Goal: Information Seeking & Learning: Learn about a topic

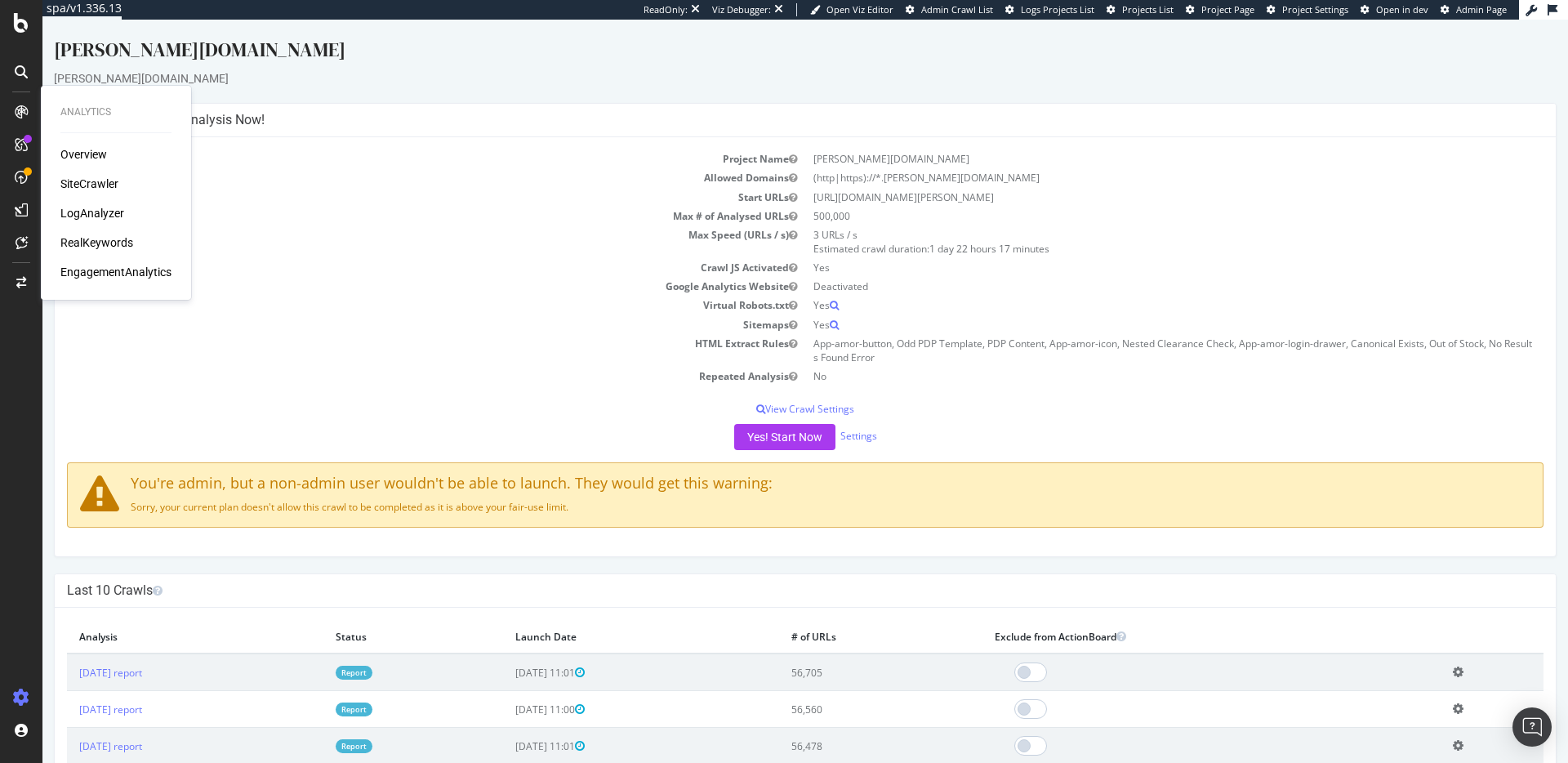
click at [118, 233] on div "Overview SiteCrawler LogAnalyzer RealKeywords EngagementAnalytics" at bounding box center [116, 212] width 111 height 134
click at [113, 246] on div "RealKeywords" at bounding box center [97, 242] width 73 height 16
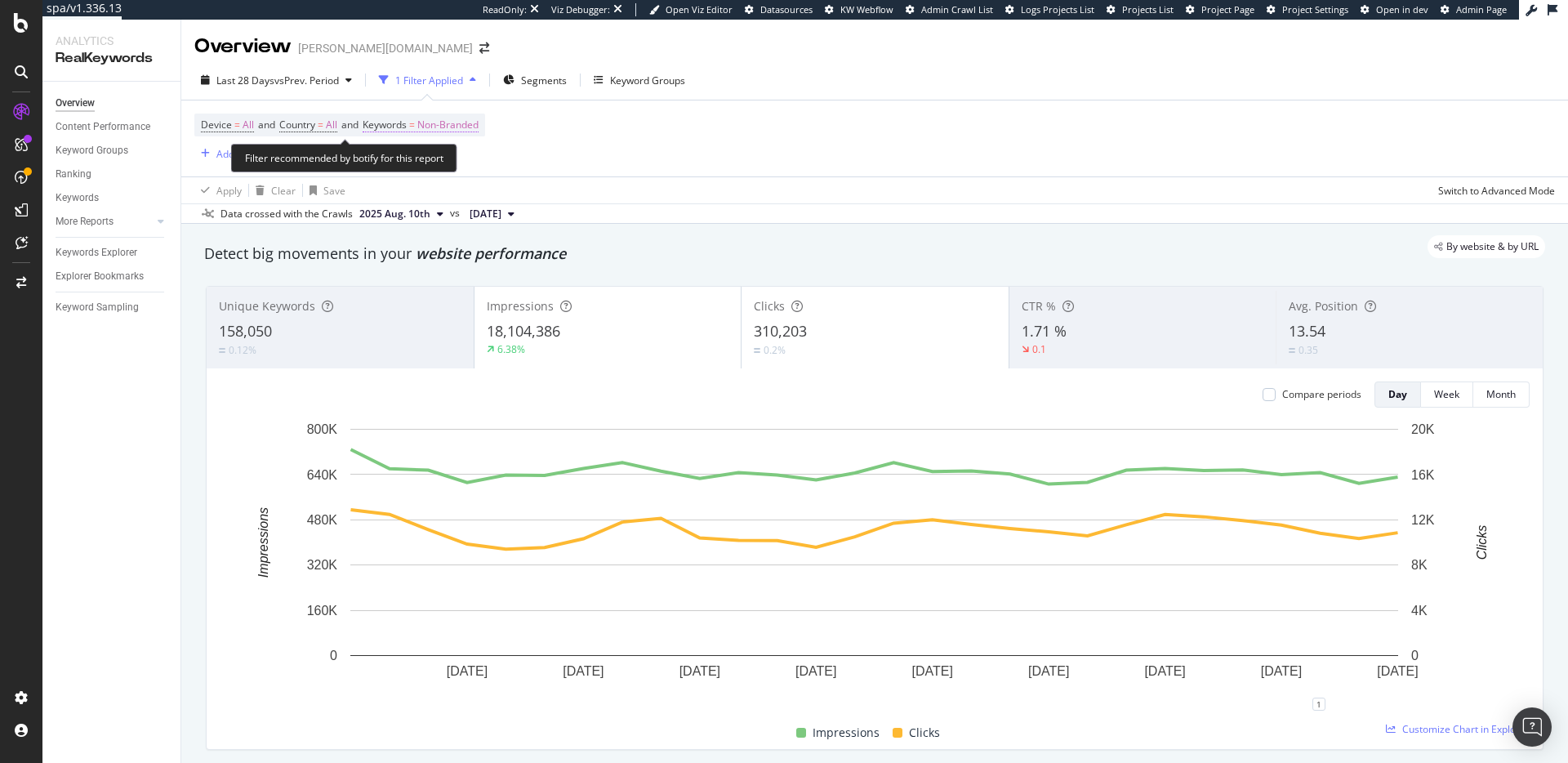
click at [463, 130] on span "Non-Branded" at bounding box center [449, 124] width 62 height 22
click at [445, 162] on span "Non-Branded" at bounding box center [421, 164] width 68 height 14
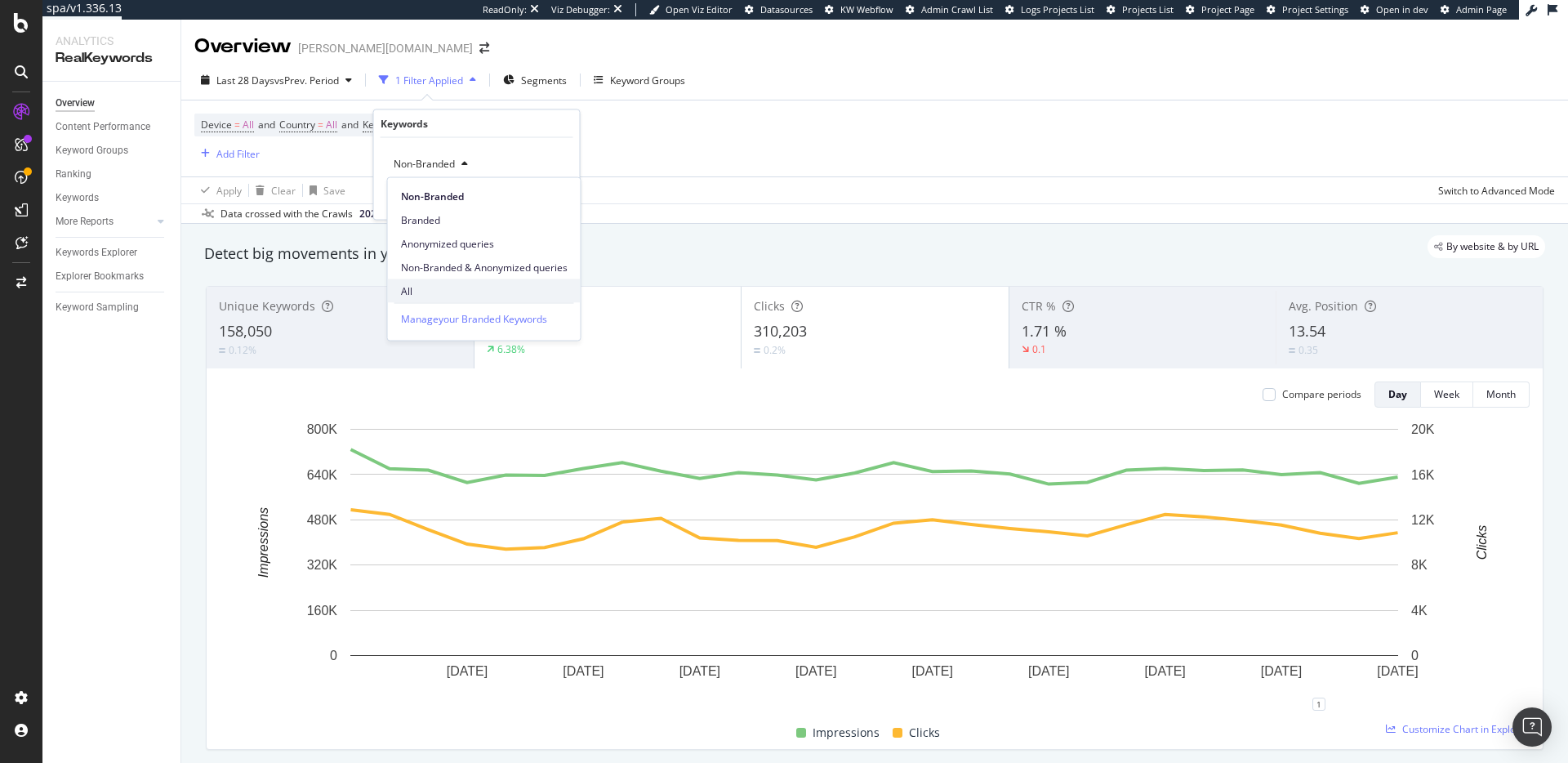
click at [440, 284] on span "All" at bounding box center [484, 291] width 166 height 15
click at [549, 194] on div "Apply" at bounding box center [553, 197] width 25 height 14
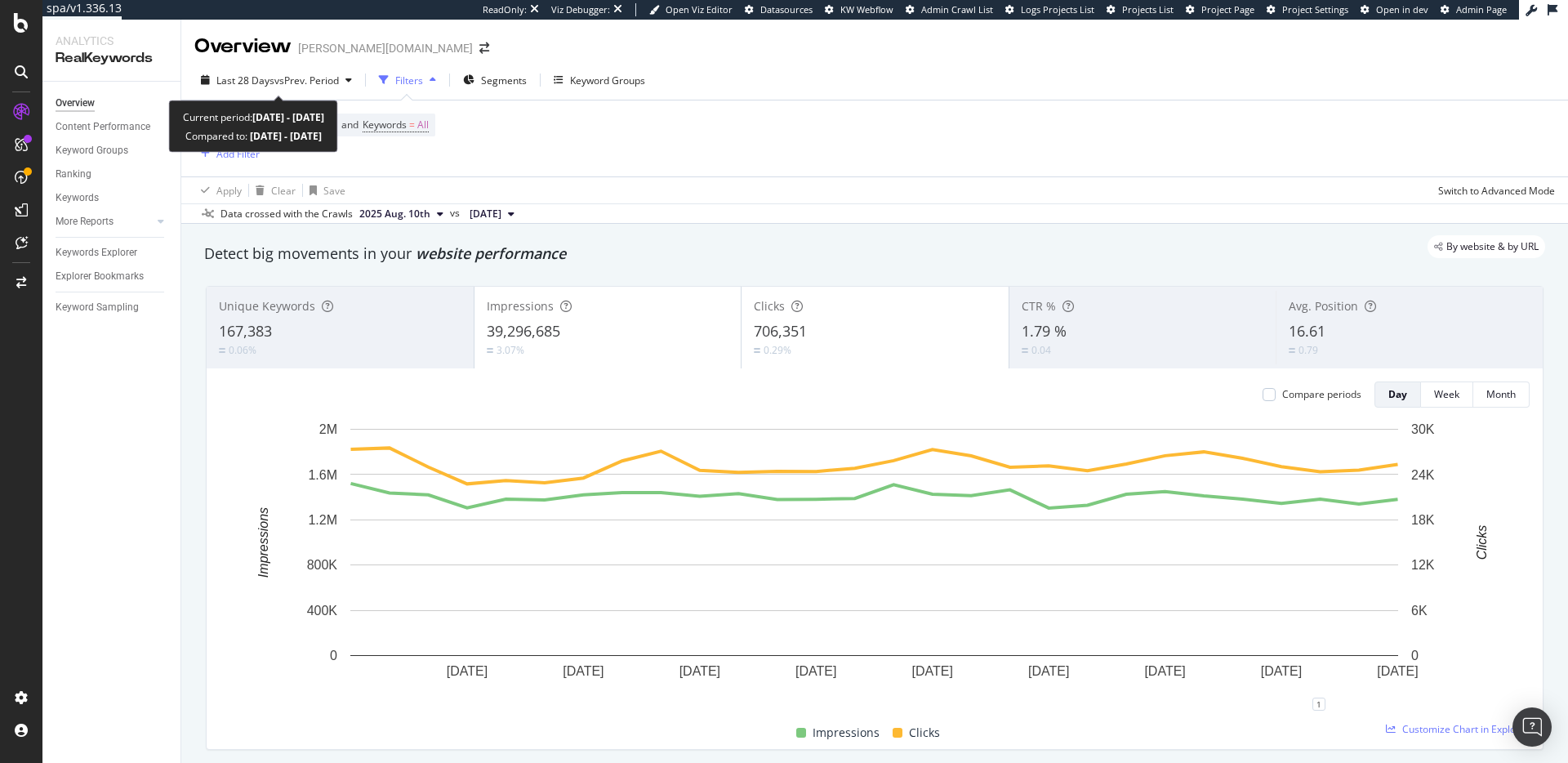
click at [247, 66] on div "Last 28 Days vs Prev. Period Filters Segments Keyword Groups Device = All and C…" at bounding box center [875, 142] width 1387 height 164
click at [247, 73] on div "Last 28 Days vs Prev. Period" at bounding box center [277, 80] width 164 height 24
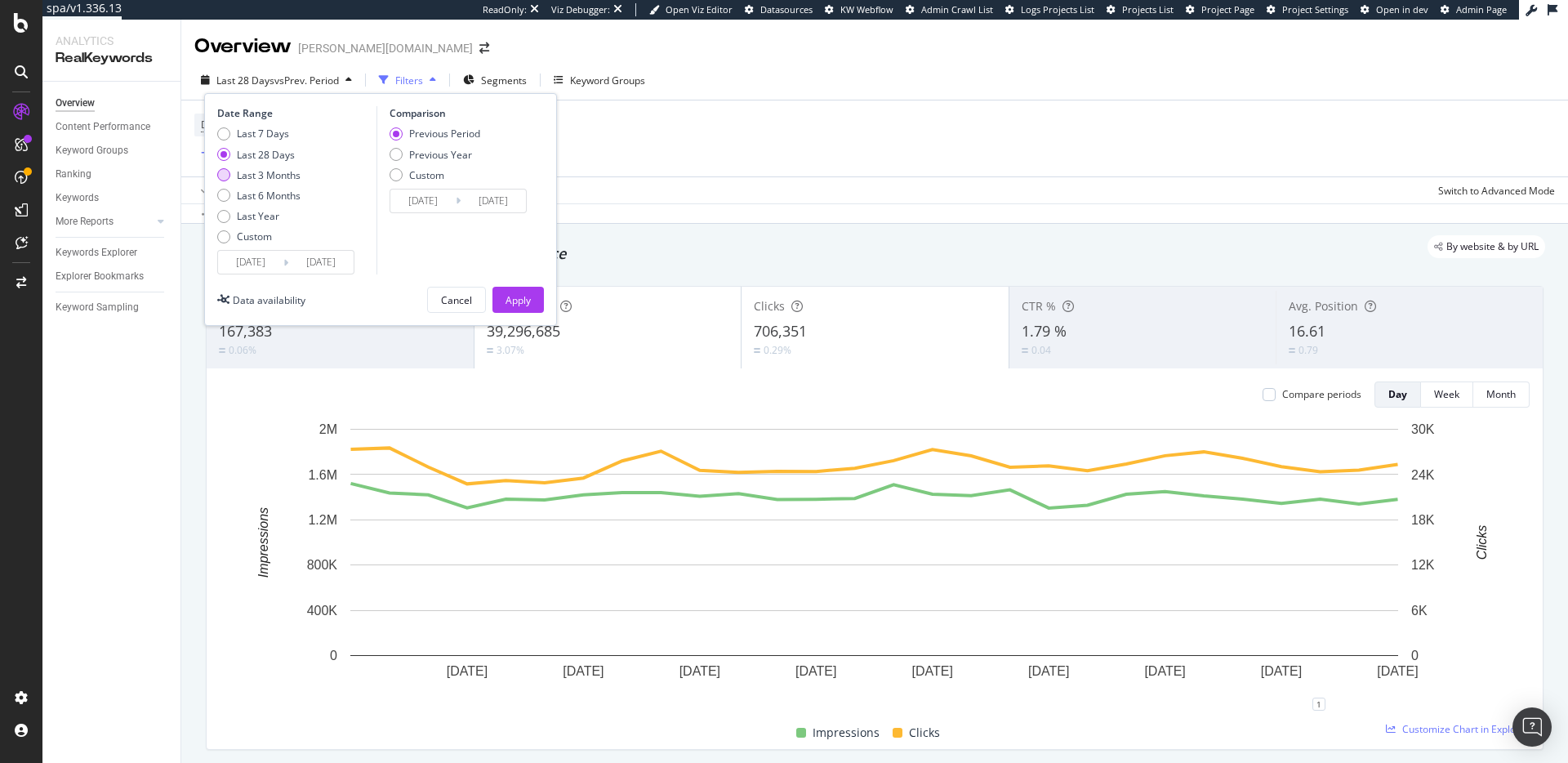
click at [275, 180] on div "Last 3 Months" at bounding box center [268, 175] width 64 height 14
type input "[DATE]"
click at [518, 294] on div "Apply" at bounding box center [518, 300] width 25 height 14
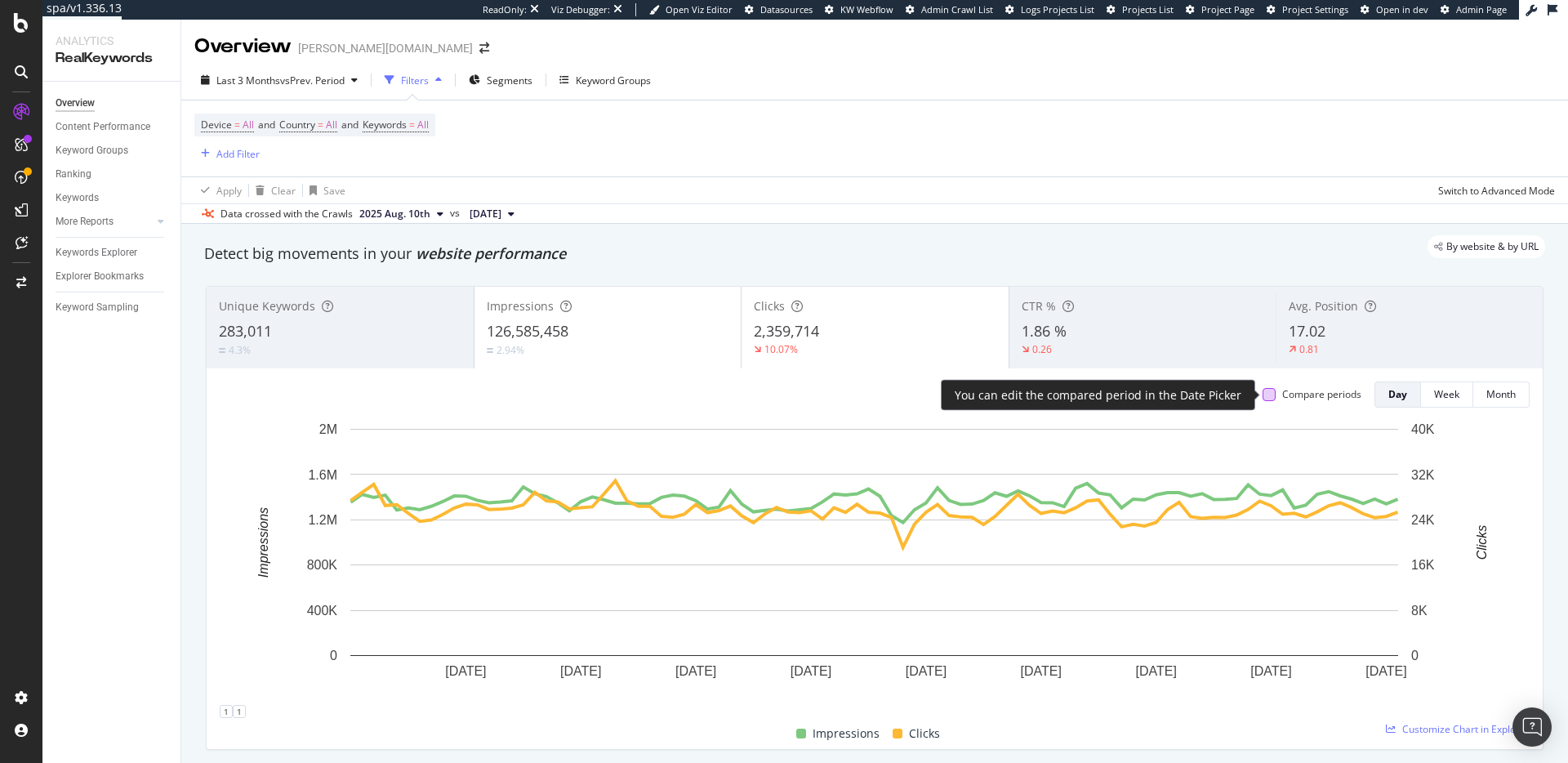
click at [1272, 396] on div at bounding box center [1269, 395] width 13 height 13
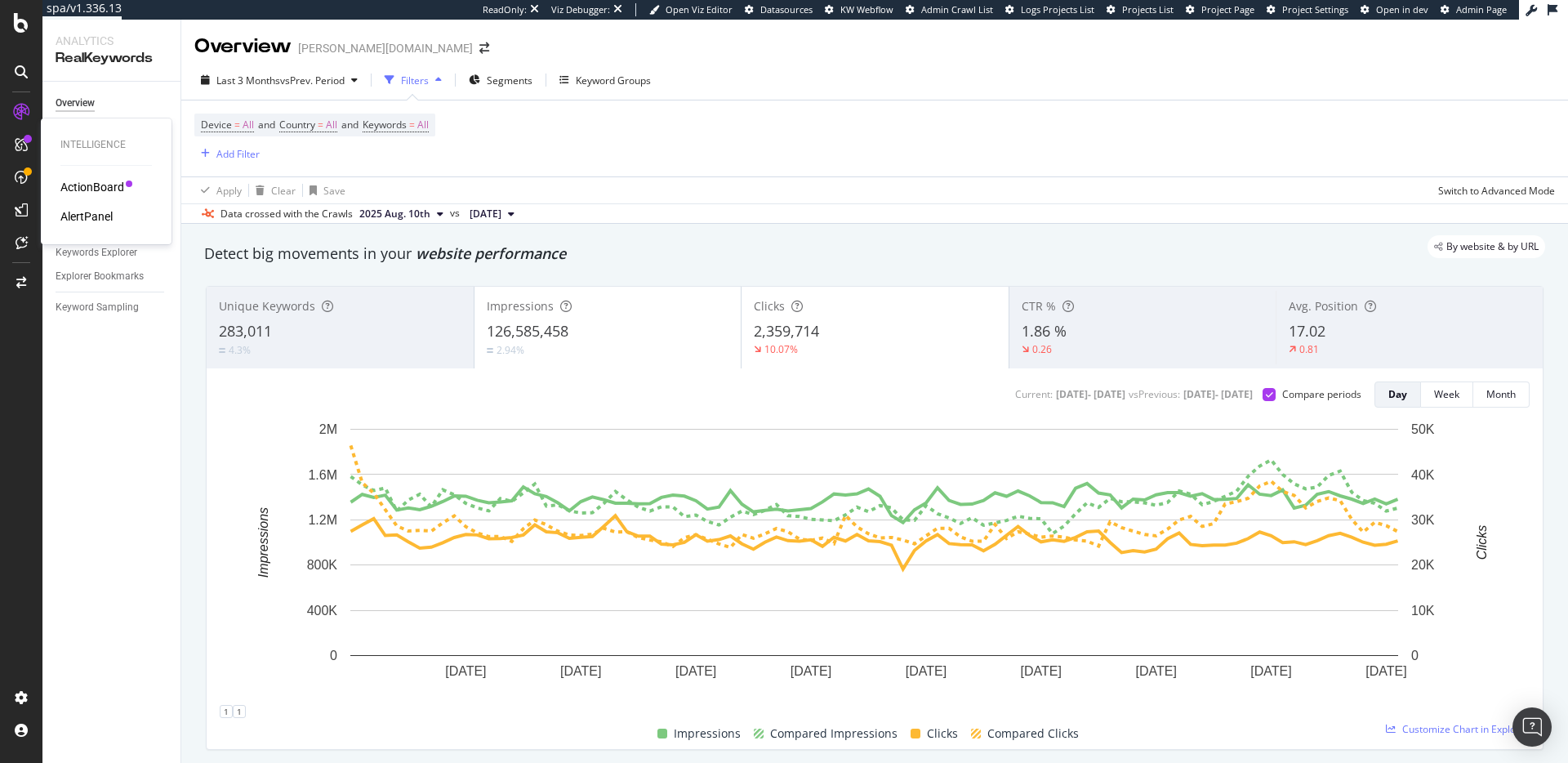
scroll to position [71, 0]
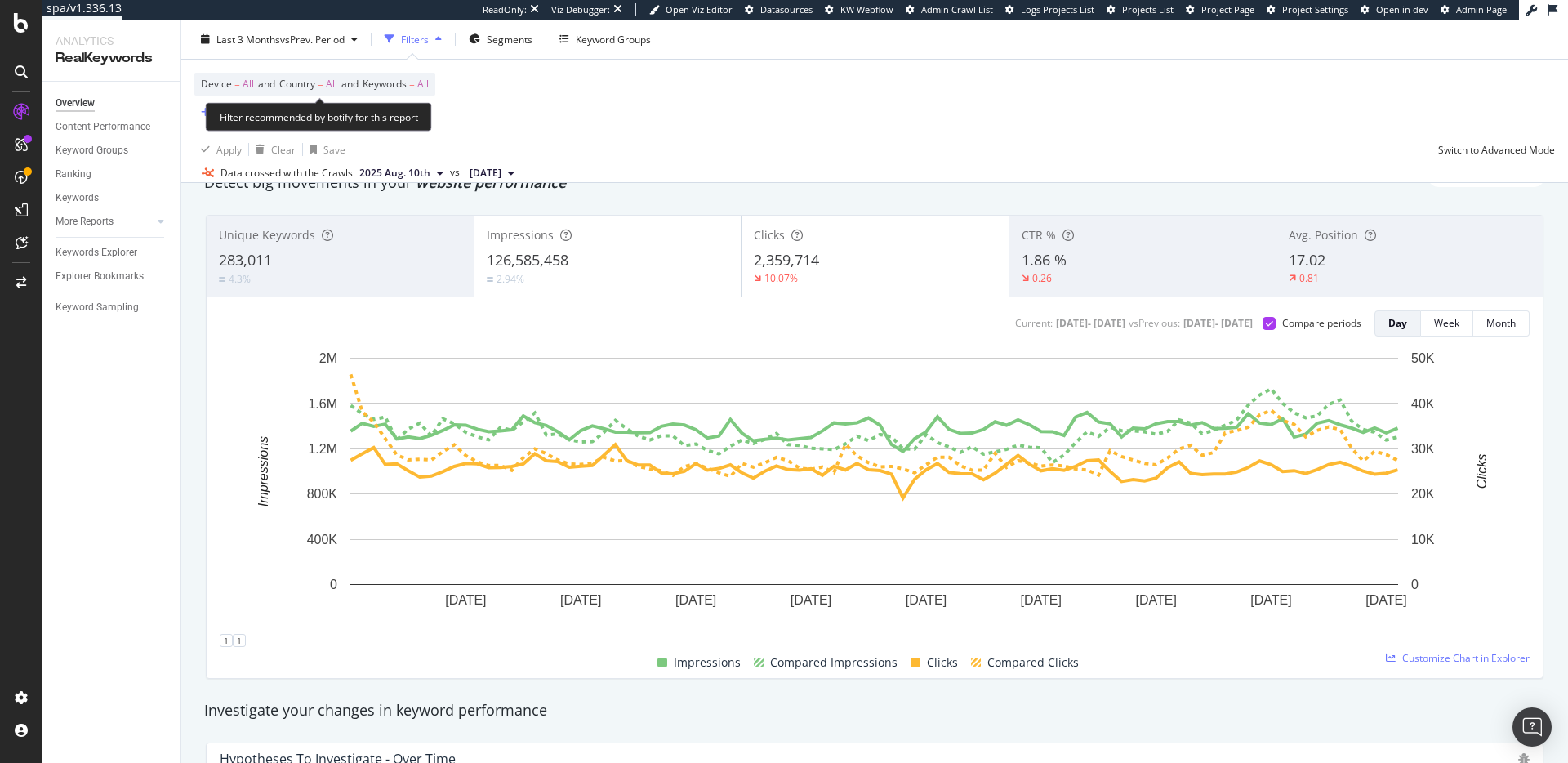
click at [415, 79] on span "=" at bounding box center [412, 83] width 6 height 14
click at [417, 122] on div "button" at bounding box center [414, 122] width 20 height 9
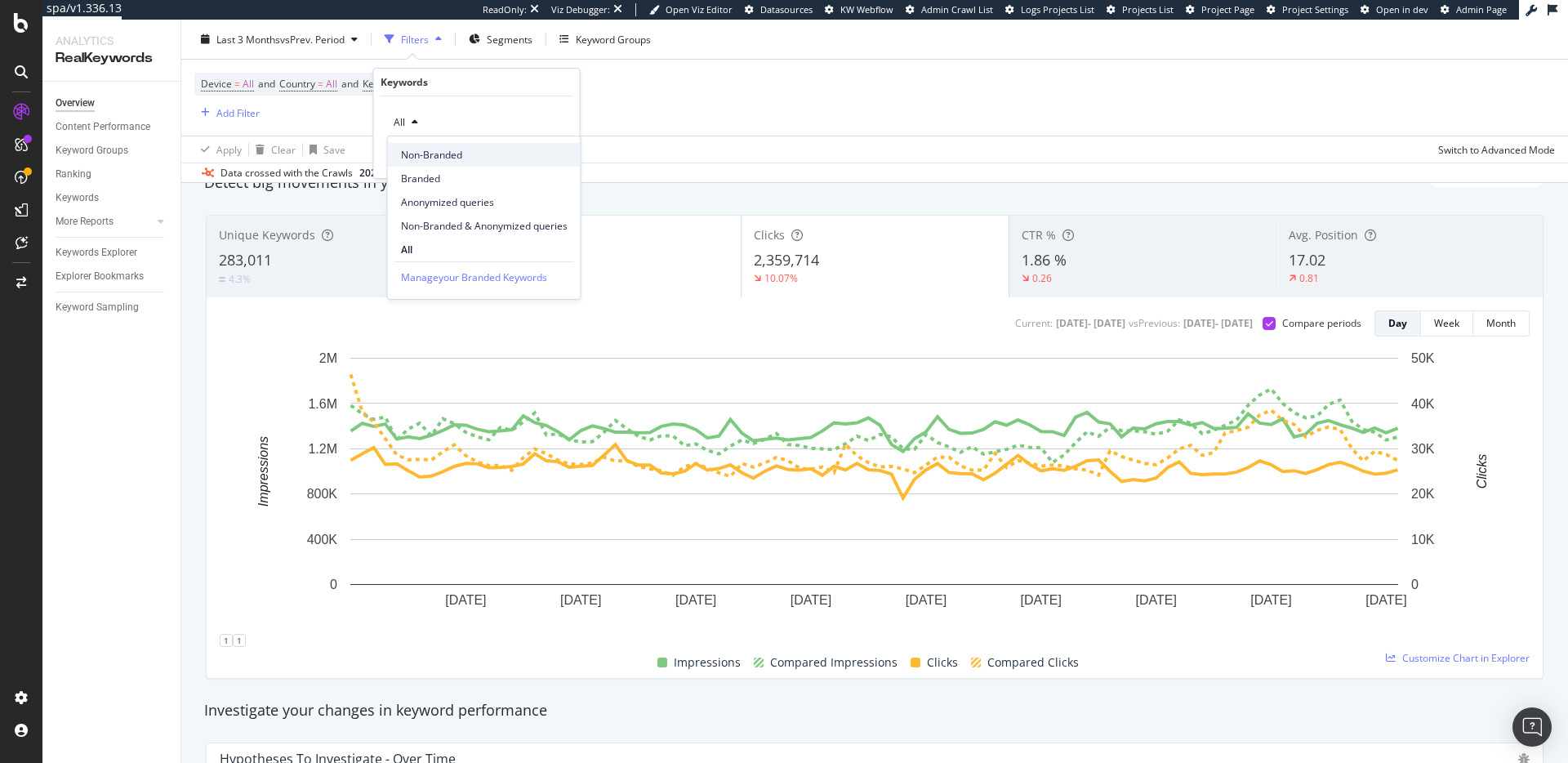
click at [444, 156] on span "Non-Branded" at bounding box center [484, 155] width 166 height 15
click at [561, 158] on div "Apply" at bounding box center [553, 157] width 25 height 14
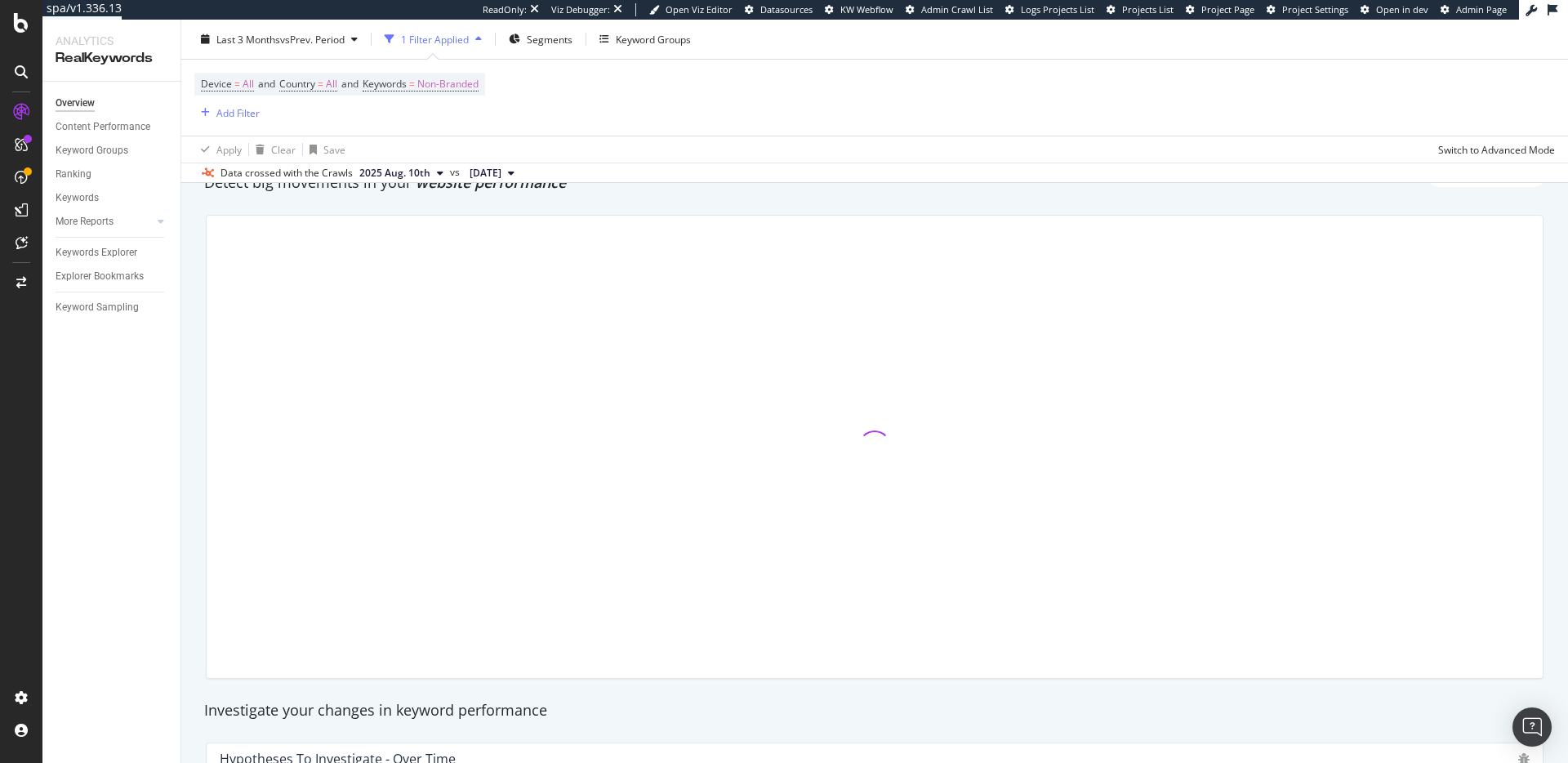
scroll to position [97, 0]
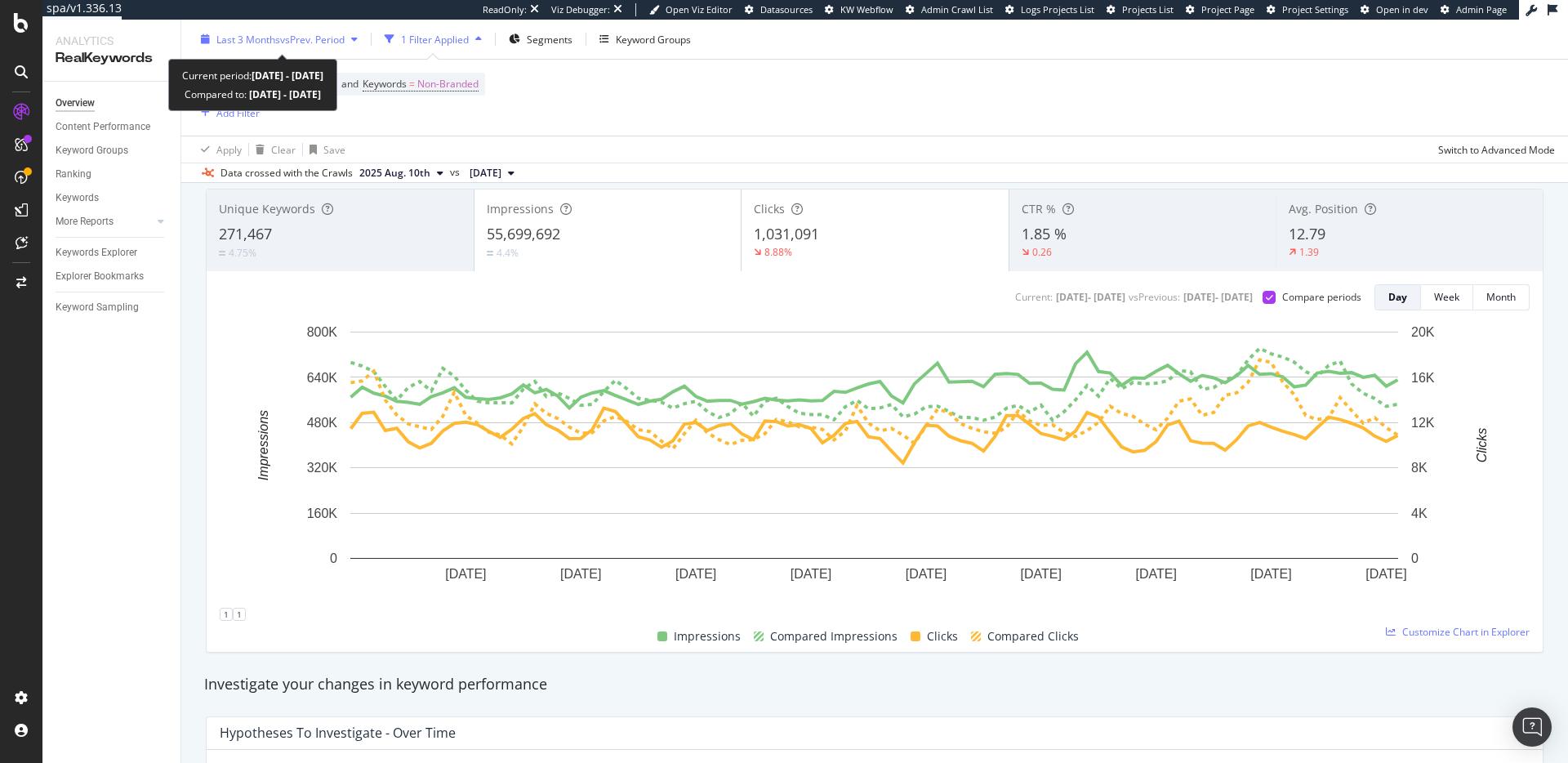
click at [355, 34] on div "Last 3 Months vs Prev. Period" at bounding box center [279, 39] width 170 height 24
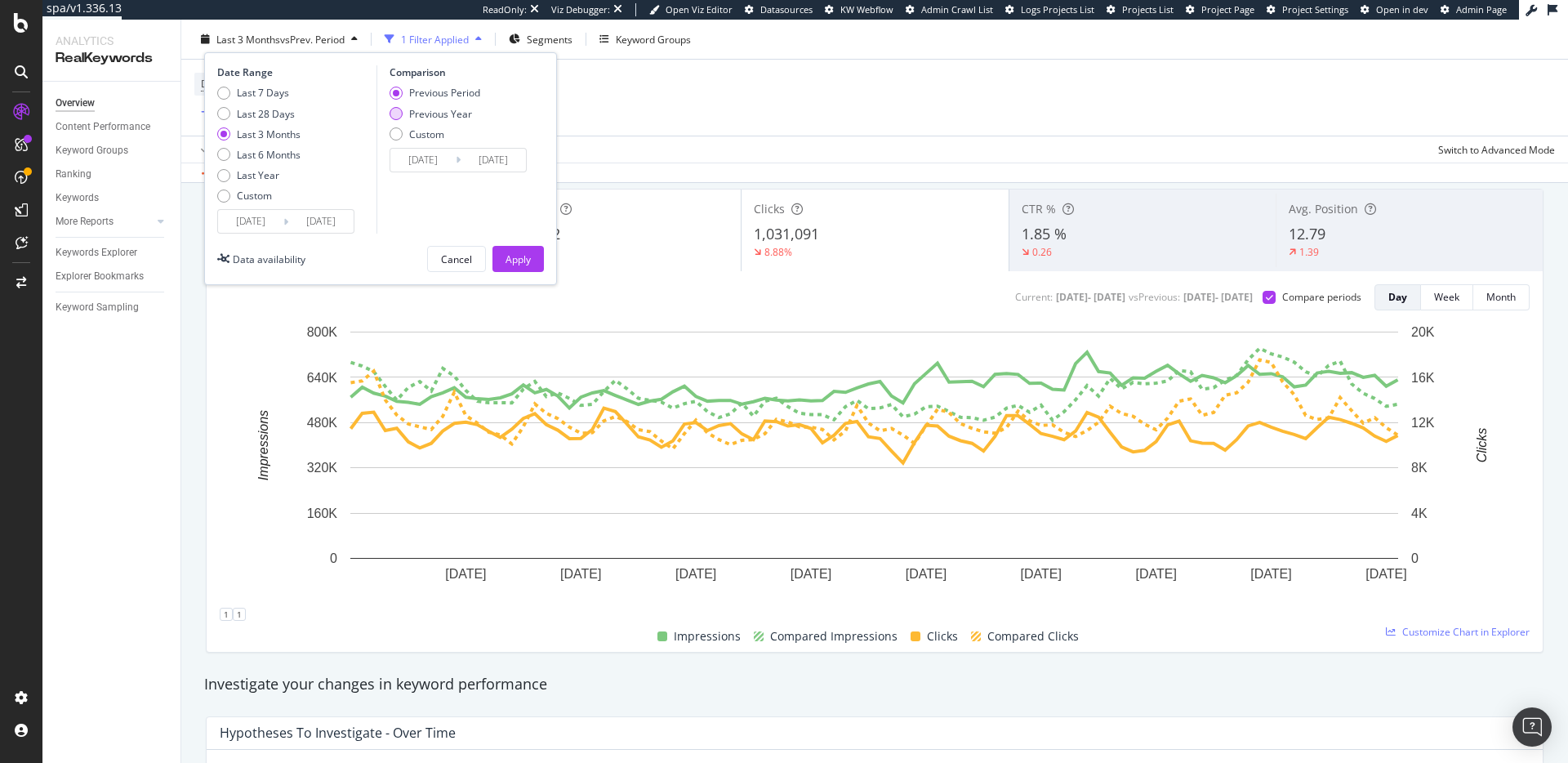
click at [418, 115] on div "Previous Year" at bounding box center [440, 113] width 63 height 14
type input "[DATE]"
click at [523, 263] on div "Apply" at bounding box center [518, 258] width 25 height 14
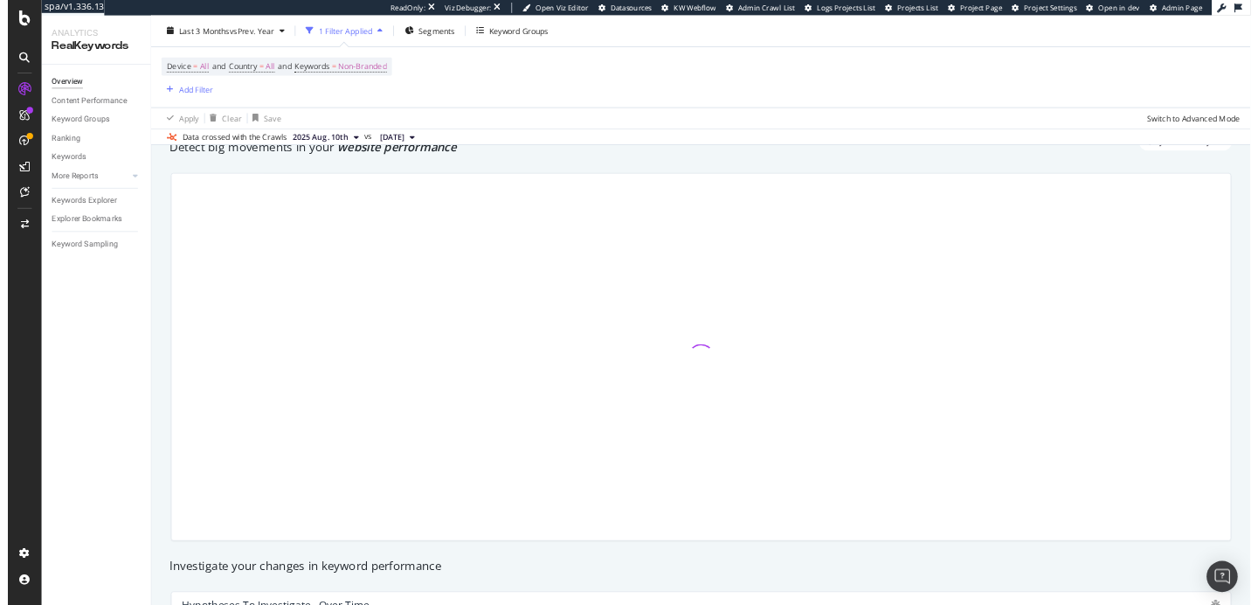
scroll to position [73, 0]
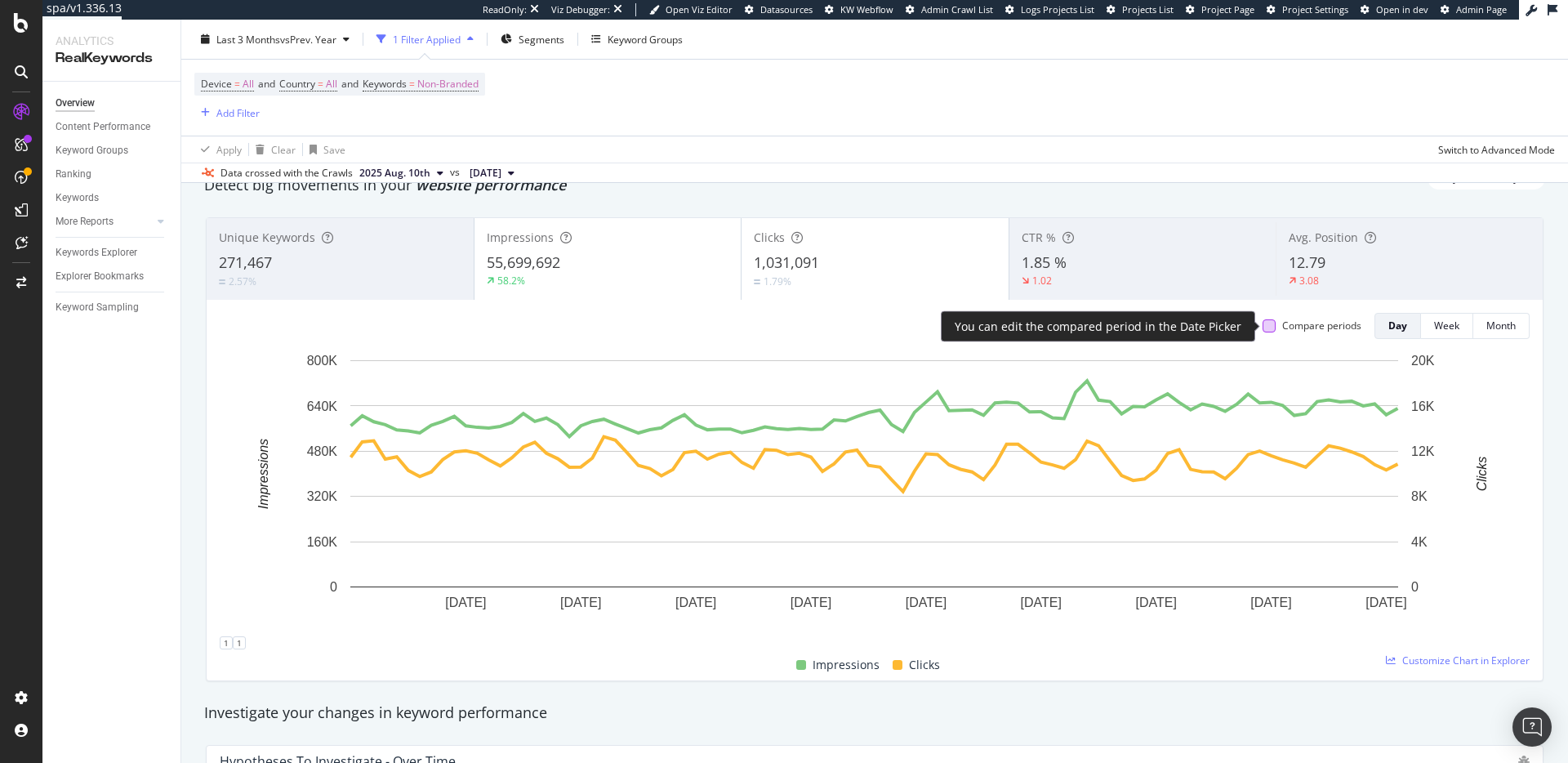
click at [1262, 329] on div at bounding box center [1269, 326] width 13 height 13
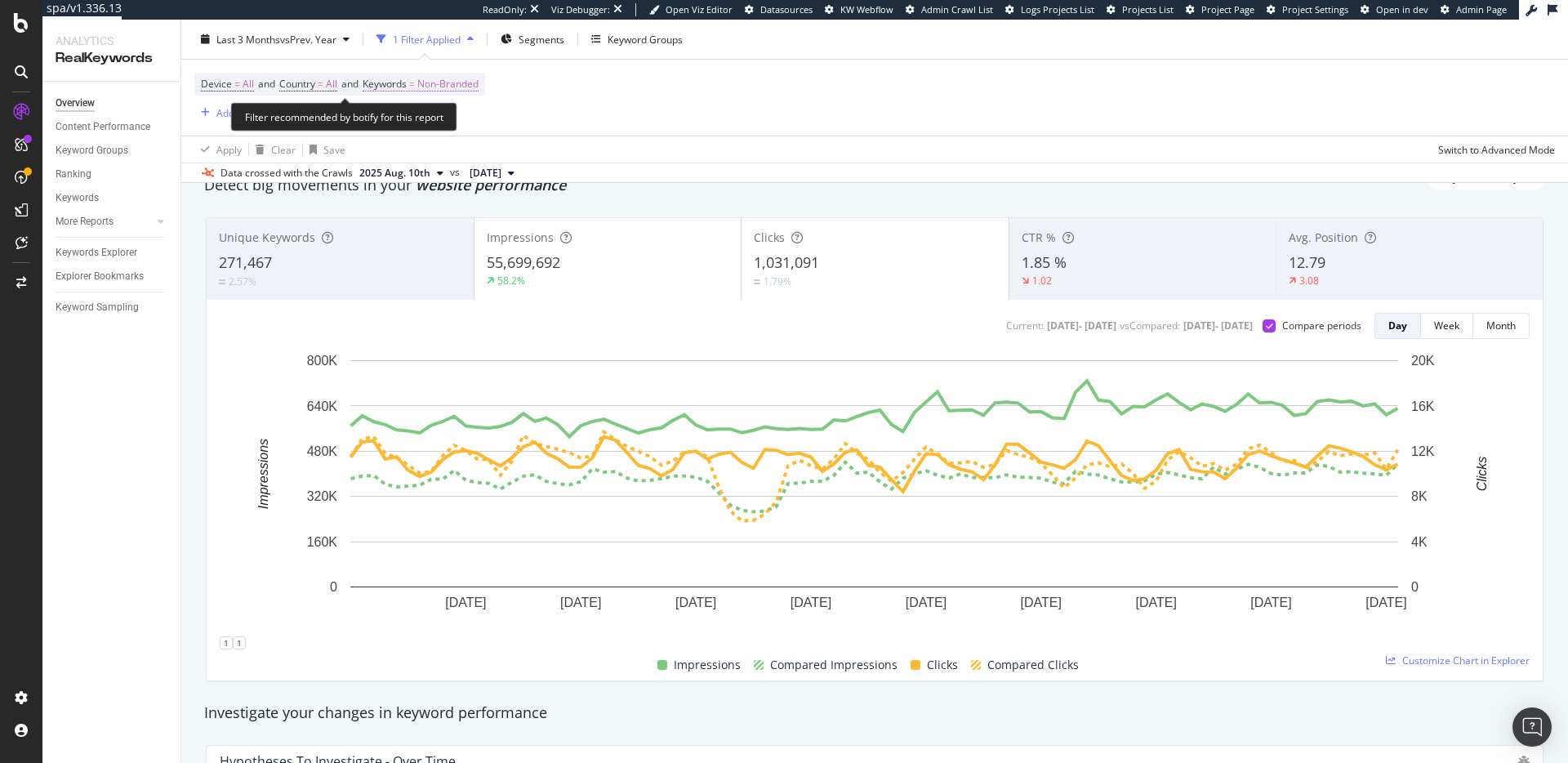
click at [464, 81] on span "Non-Branded" at bounding box center [449, 84] width 62 height 22
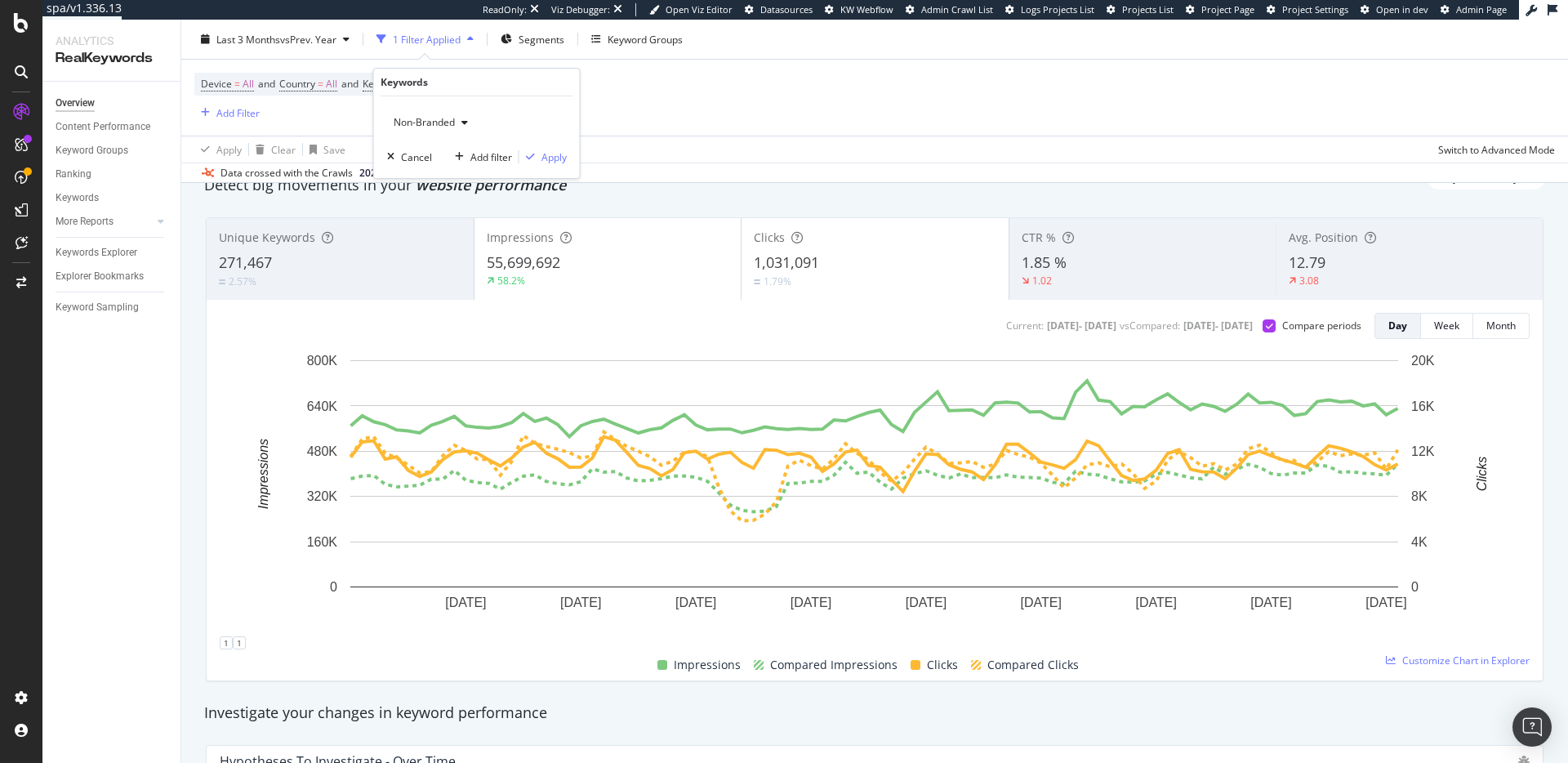
click at [436, 123] on span "Non-Branded" at bounding box center [421, 122] width 68 height 14
click at [410, 243] on span "All" at bounding box center [484, 251] width 166 height 15
click at [547, 159] on div "Apply" at bounding box center [553, 157] width 25 height 14
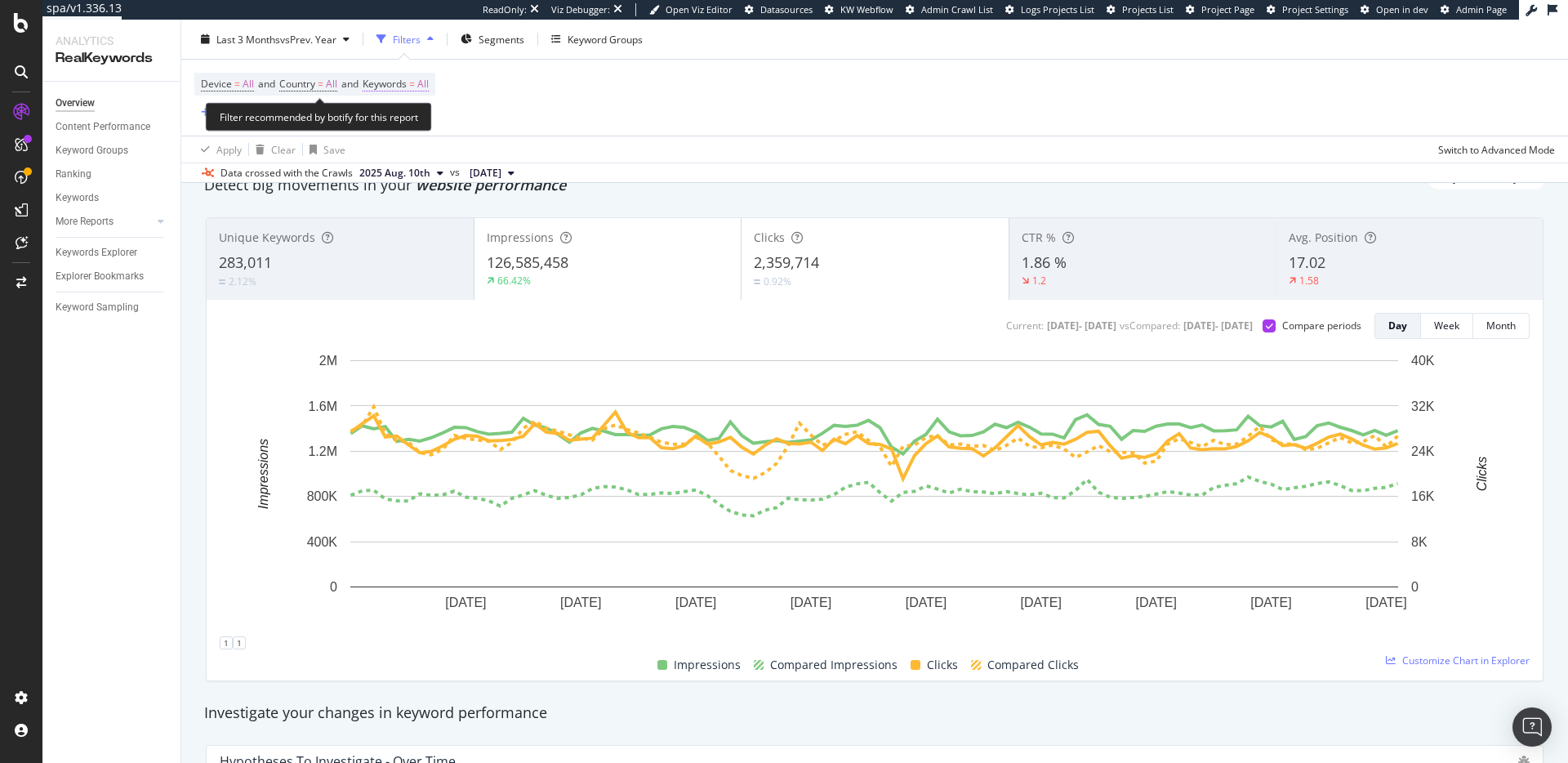
click at [428, 81] on span "All" at bounding box center [423, 84] width 11 height 22
click at [417, 121] on icon "button" at bounding box center [414, 122] width 7 height 9
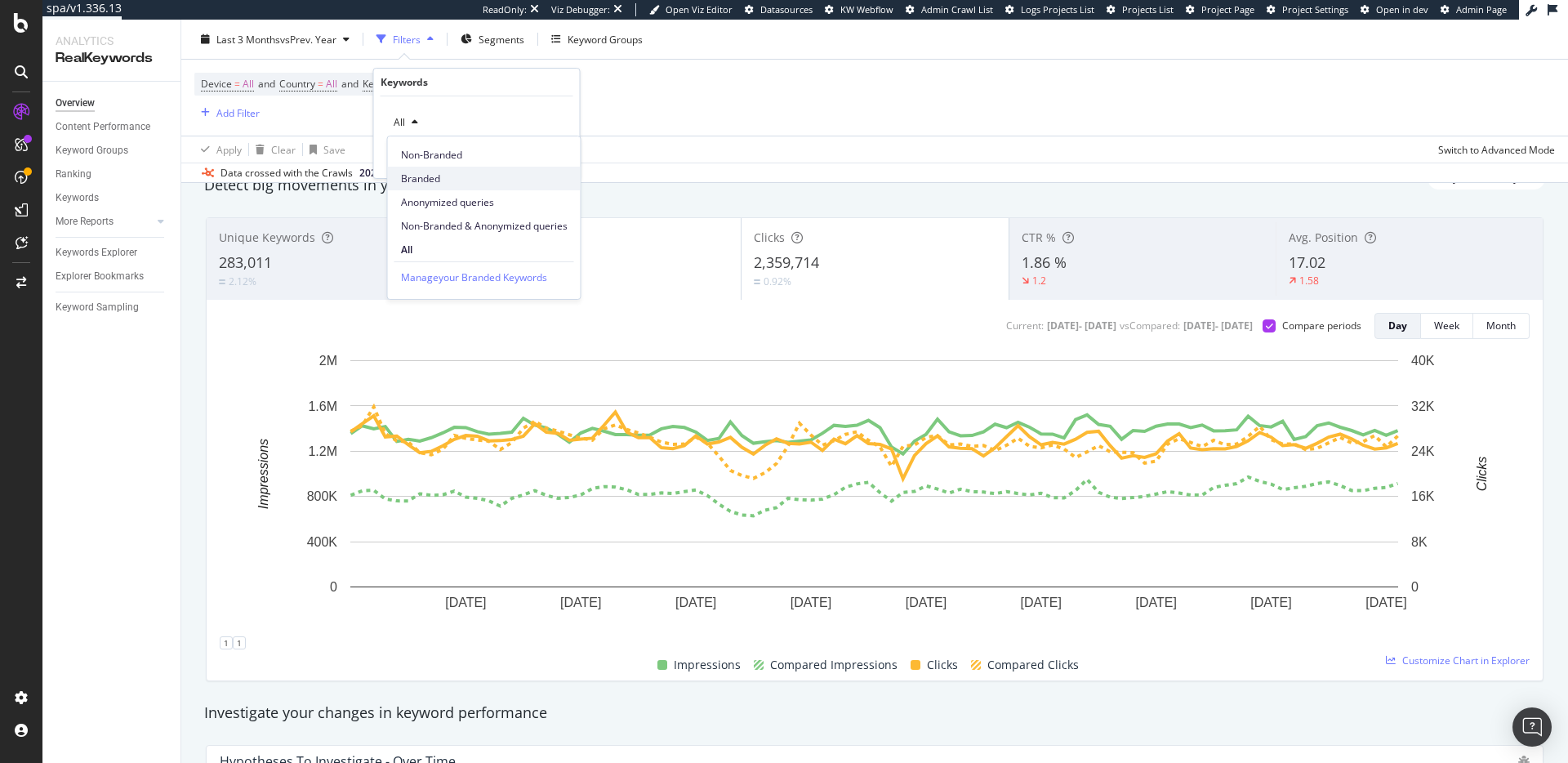
click at [449, 176] on span "Branded" at bounding box center [484, 180] width 166 height 15
click at [545, 156] on div "Apply" at bounding box center [553, 157] width 25 height 14
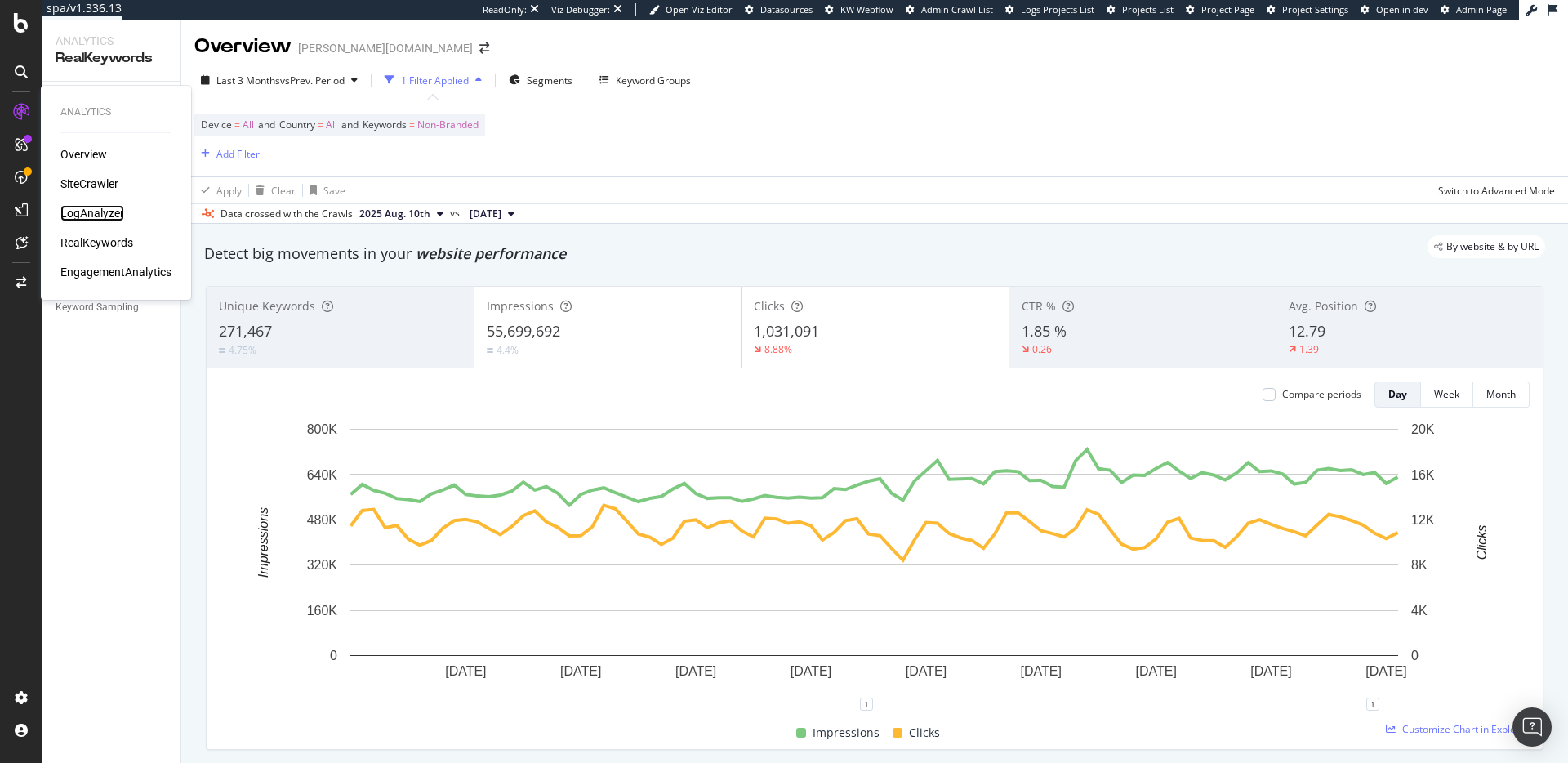
click at [107, 218] on div "LogAnalyzer" at bounding box center [93, 212] width 64 height 16
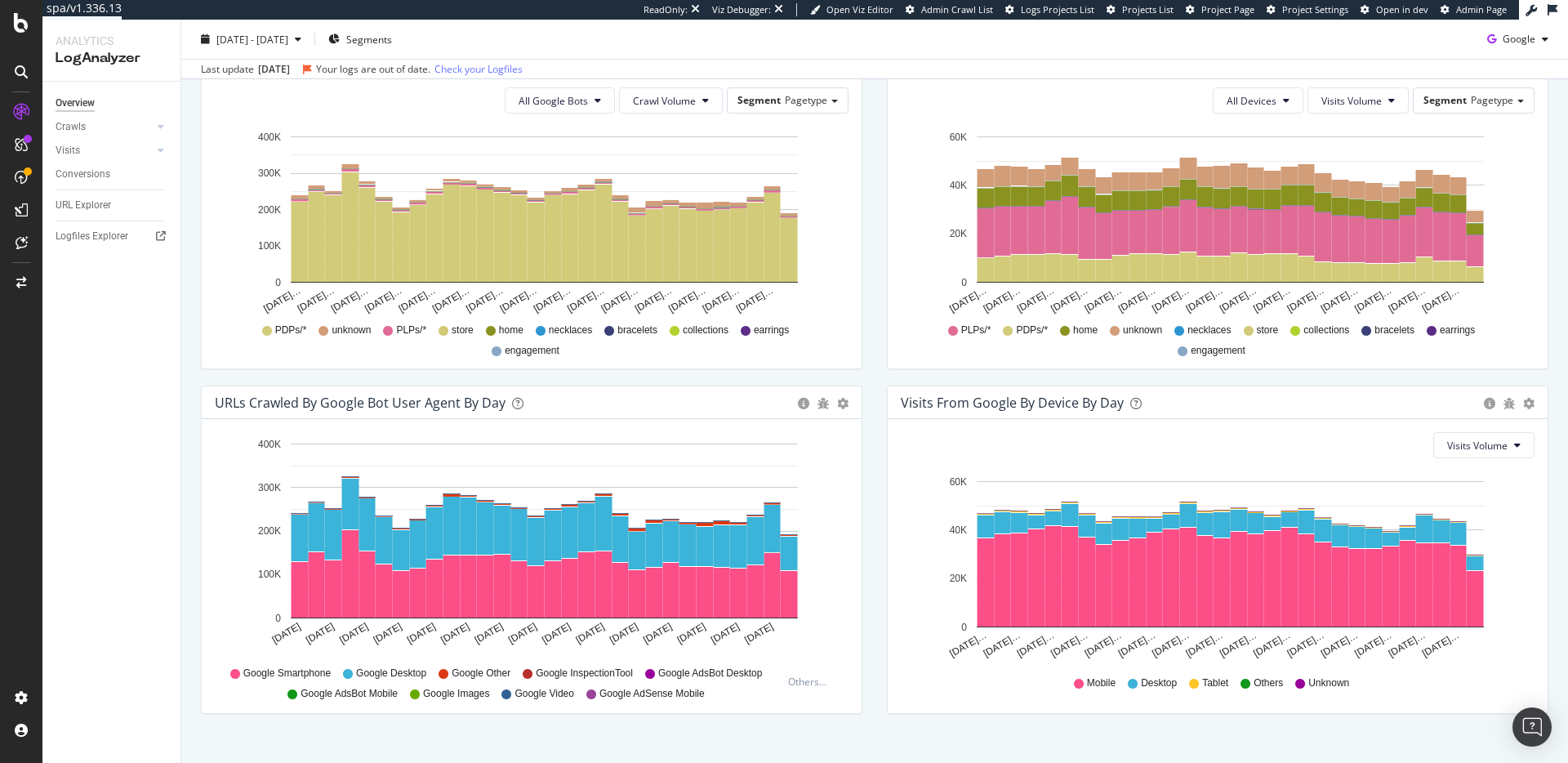
scroll to position [619, 0]
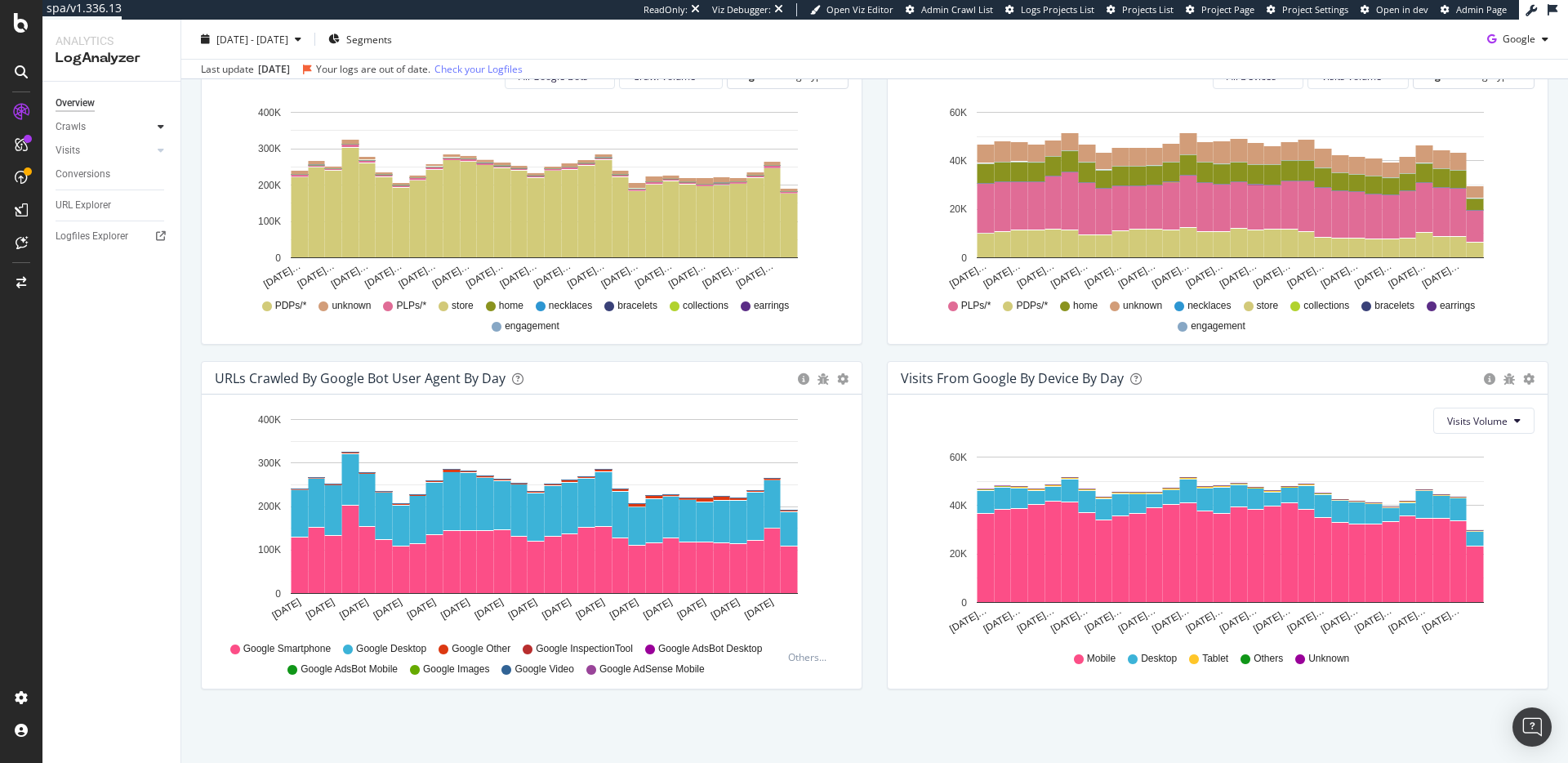
click at [159, 129] on icon at bounding box center [161, 126] width 7 height 9
click at [158, 155] on div at bounding box center [160, 150] width 16 height 16
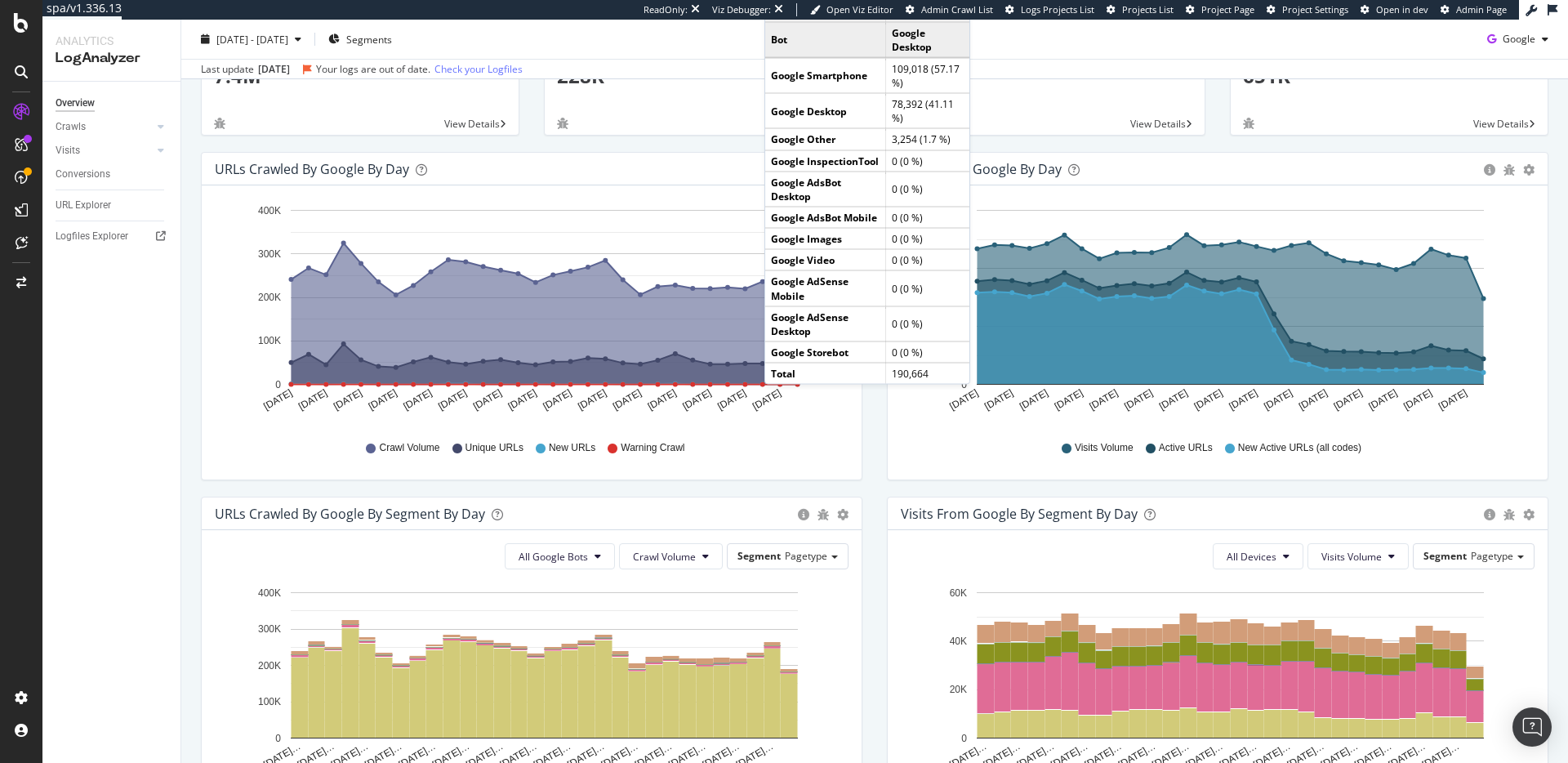
scroll to position [0, 0]
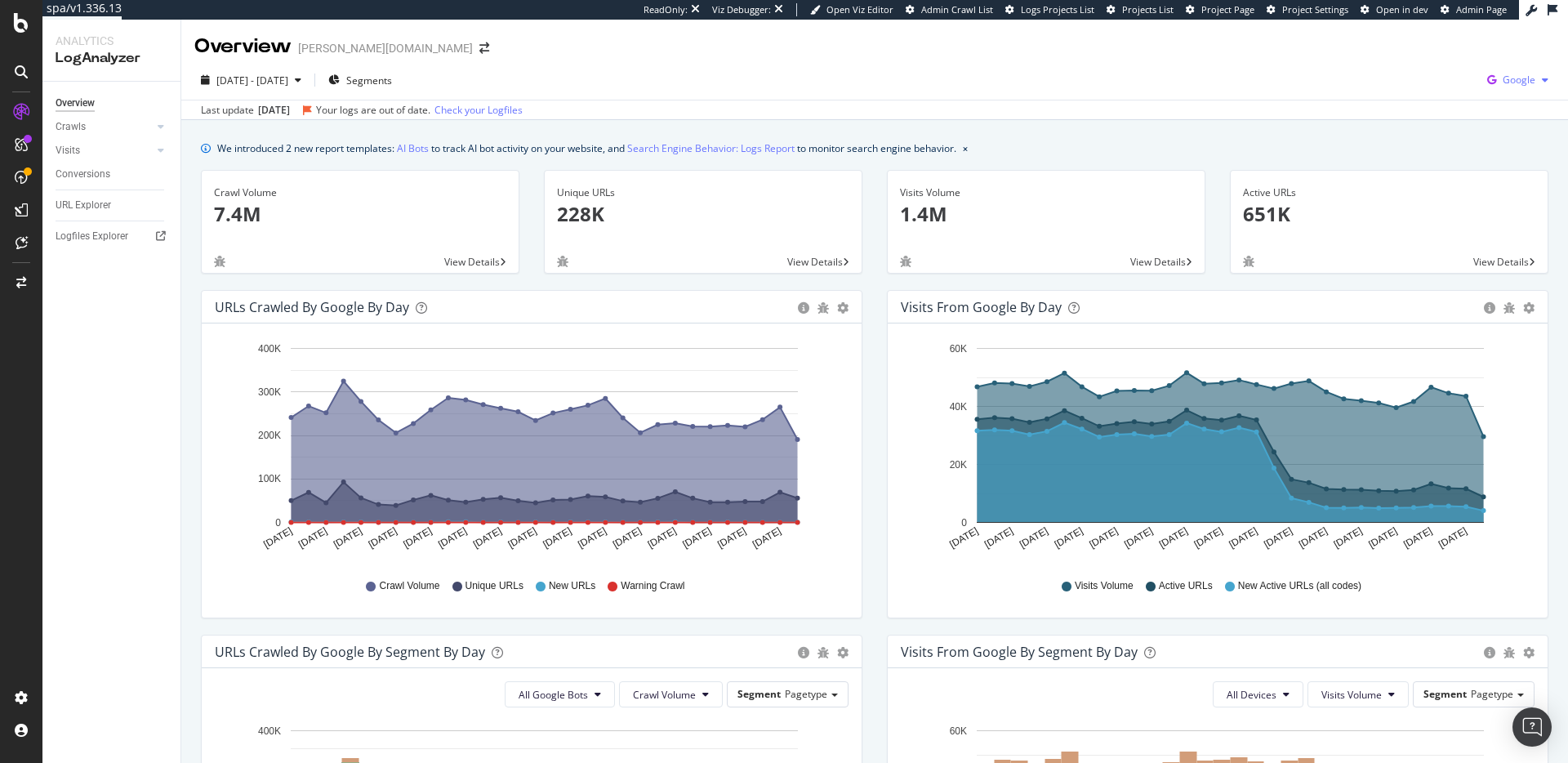
click at [1516, 79] on span "Google" at bounding box center [1518, 79] width 33 height 14
click at [1417, 98] on span "OpenAI" at bounding box center [1437, 95] width 61 height 15
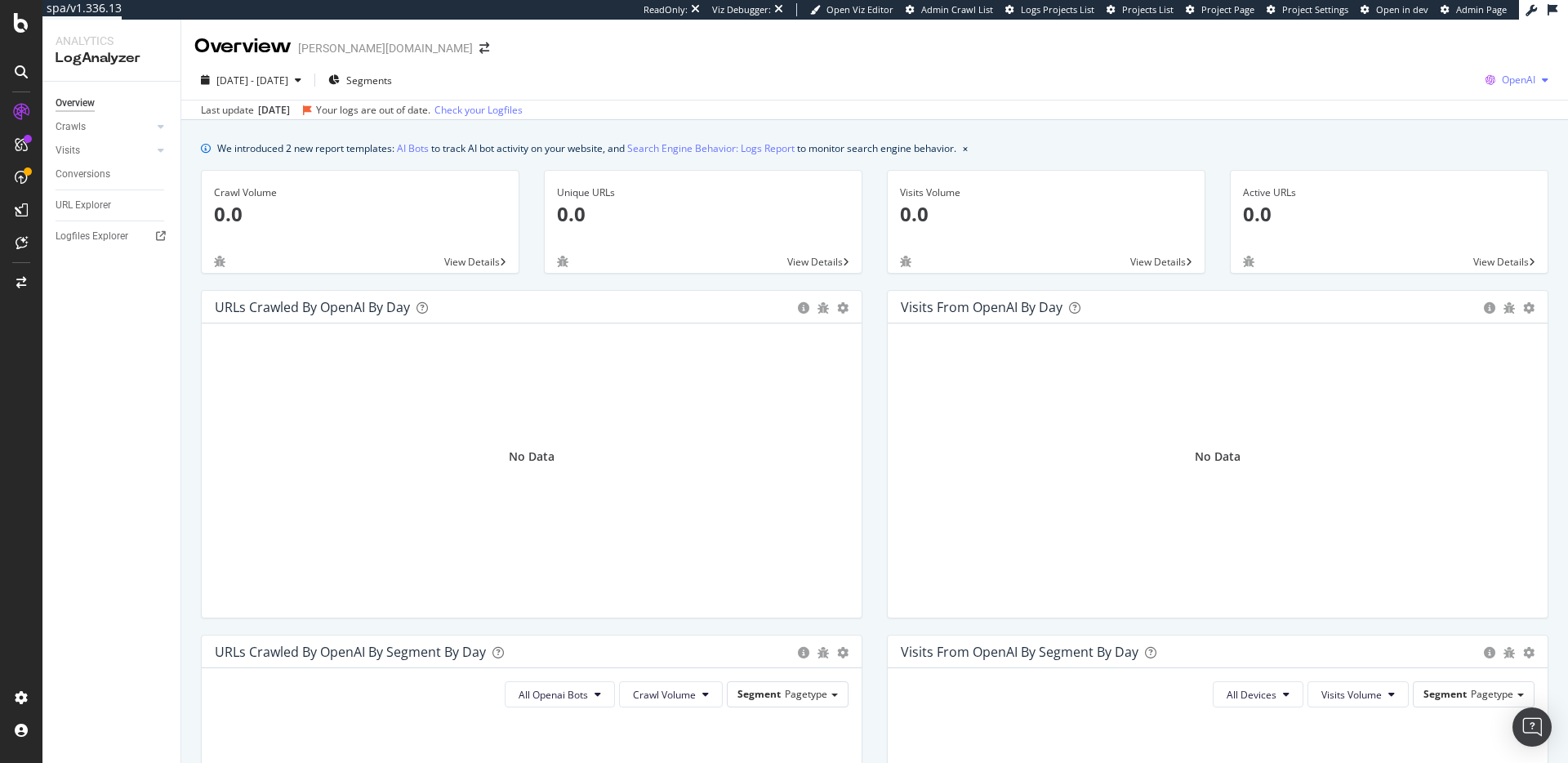
click at [1510, 75] on span "OpenAI" at bounding box center [1518, 79] width 34 height 14
click at [1395, 29] on span at bounding box center [1388, 35] width 20 height 20
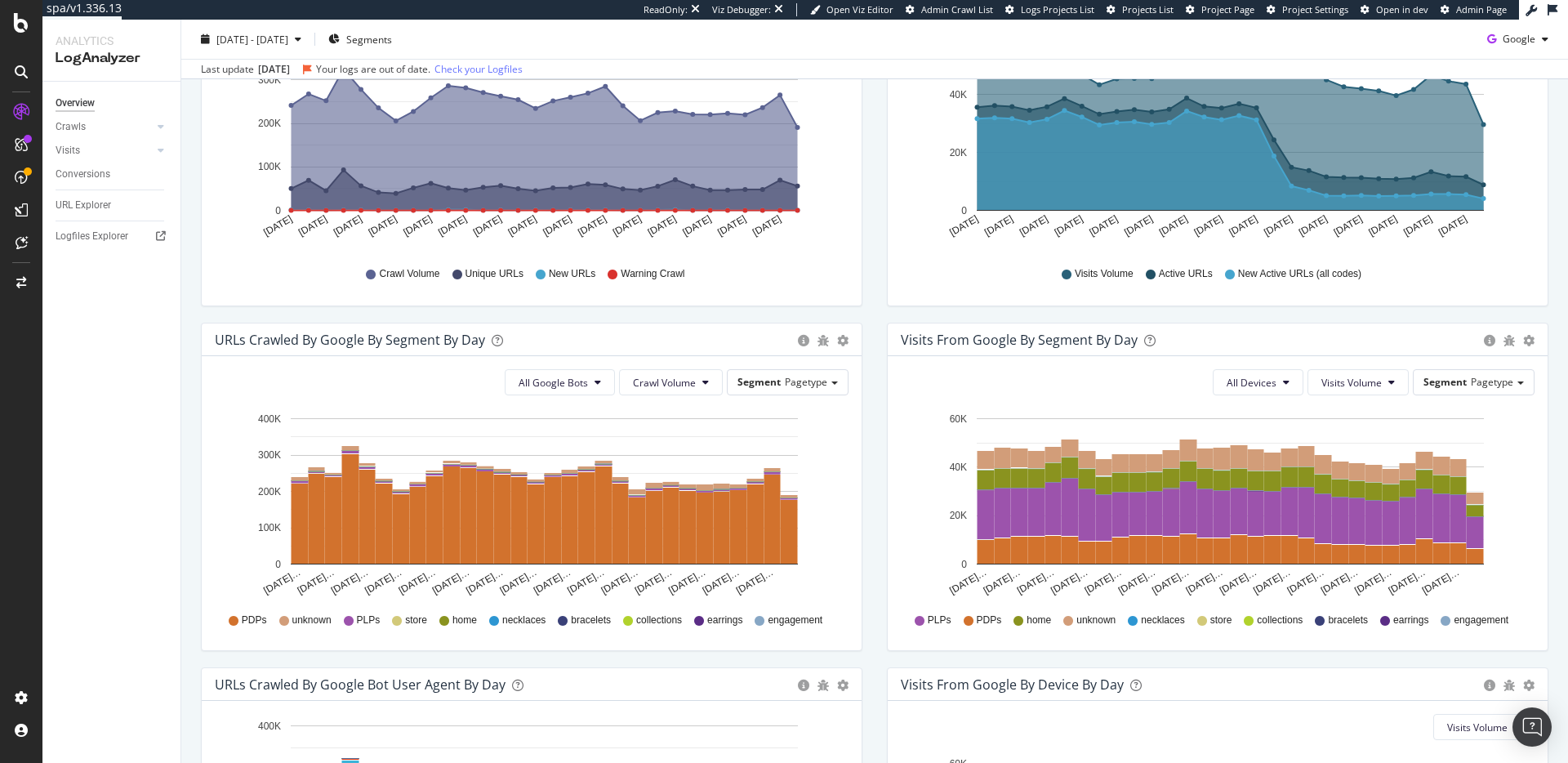
scroll to position [351, 0]
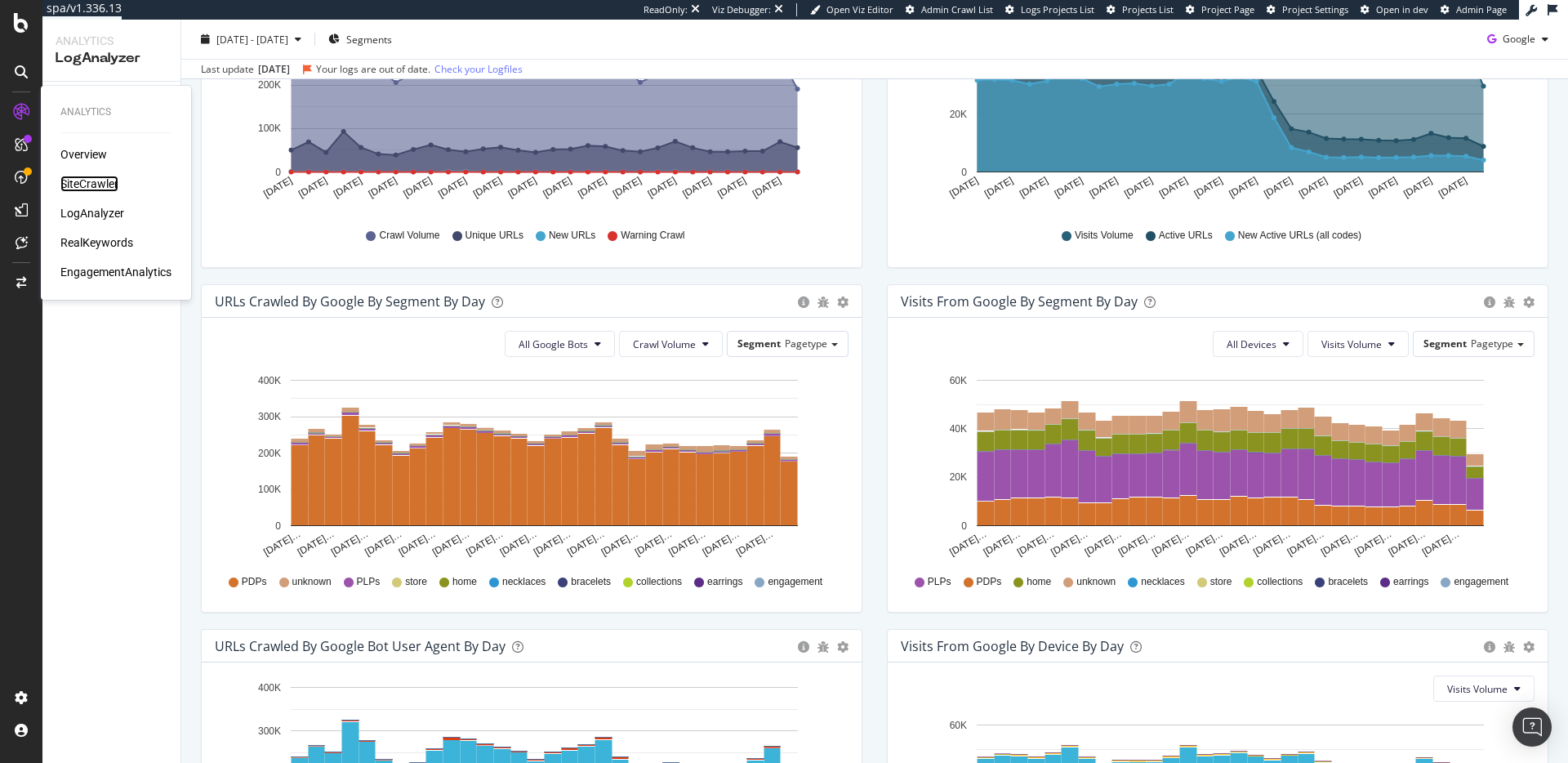
click at [117, 189] on div "SiteCrawler" at bounding box center [90, 183] width 58 height 16
